Goal: Information Seeking & Learning: Learn about a topic

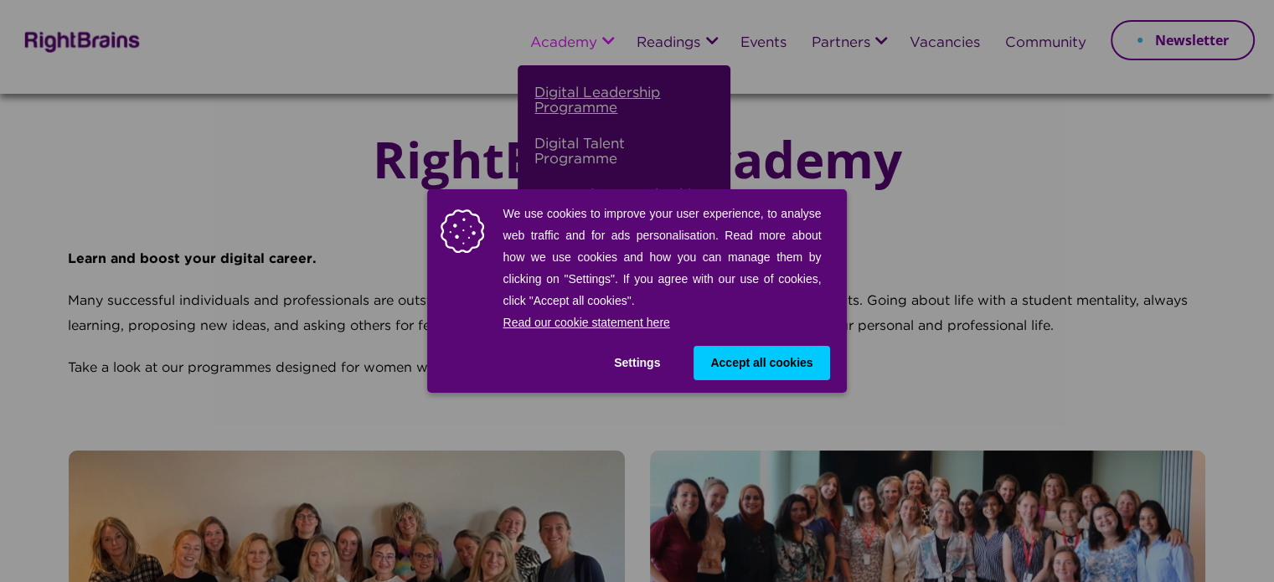
click at [624, 96] on div "We use cookies to improve your user experience, to analyse web traffic and for …" at bounding box center [637, 291] width 1274 height 582
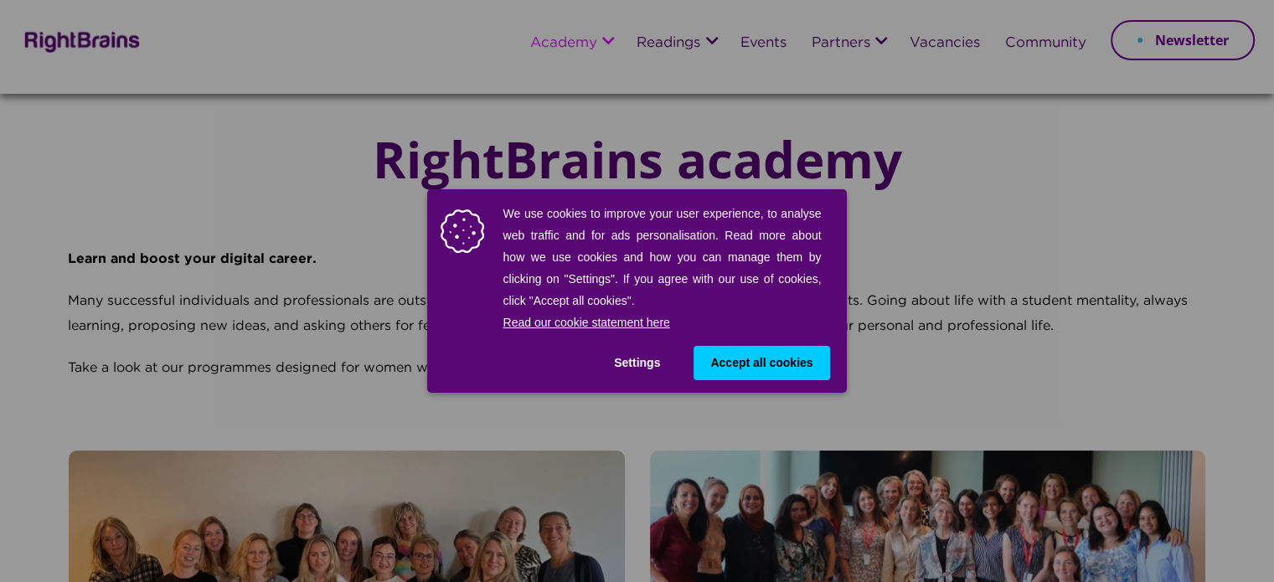
click at [792, 353] on button "Accept all cookies" at bounding box center [761, 363] width 136 height 34
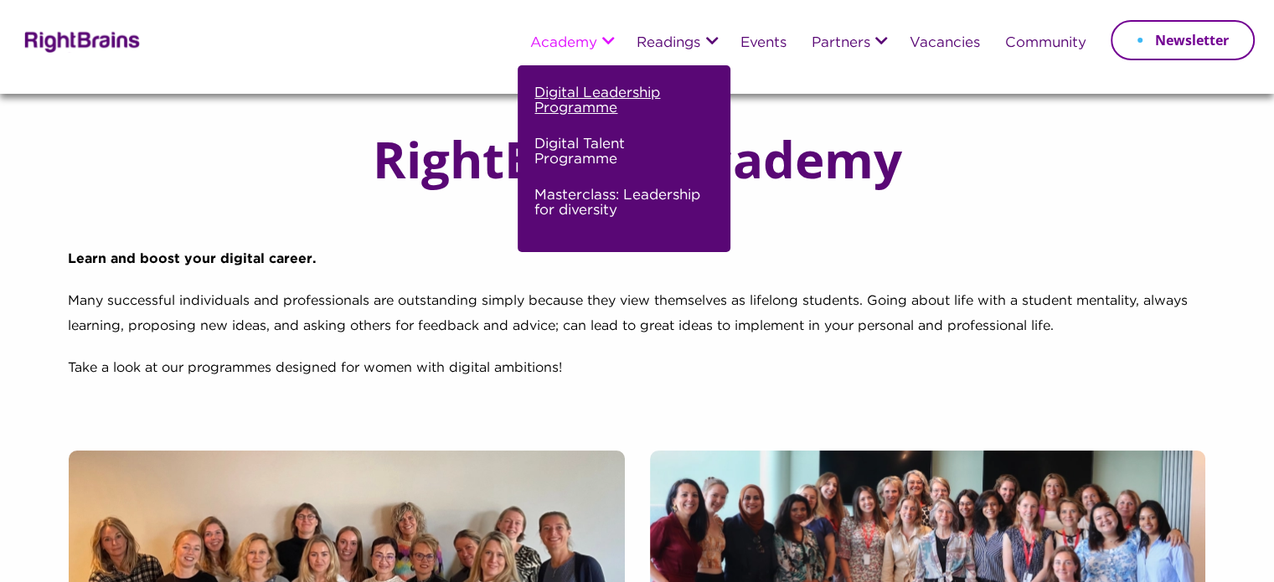
click at [608, 95] on link "Digital Leadership Programme" at bounding box center [621, 107] width 175 height 51
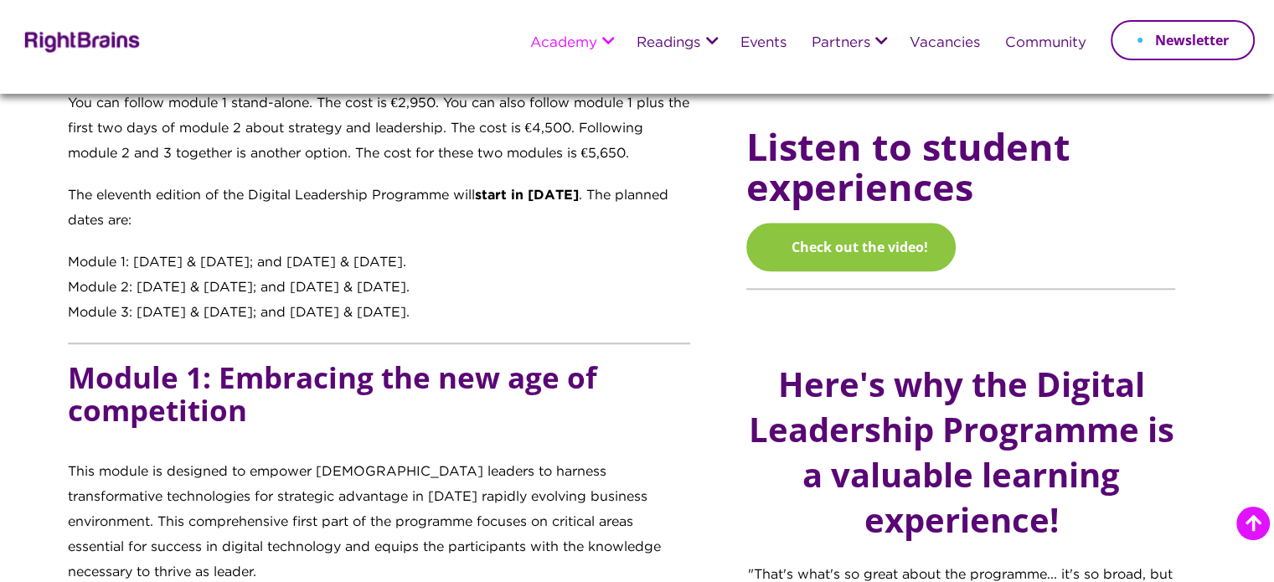
scroll to position [1256, 0]
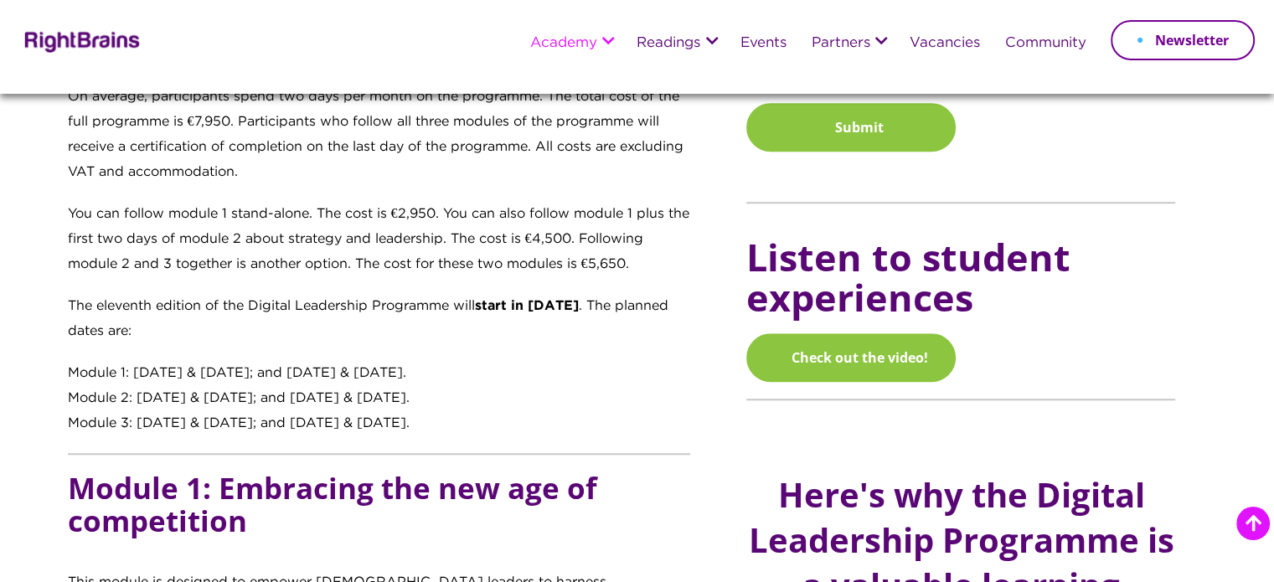
drag, startPoint x: 348, startPoint y: 367, endPoint x: 429, endPoint y: 376, distance: 81.7
click at [429, 376] on div "Module 1: [DATE] & [DATE]; and [DATE] & [DATE]." at bounding box center [379, 373] width 623 height 25
